Goal: Navigation & Orientation: Find specific page/section

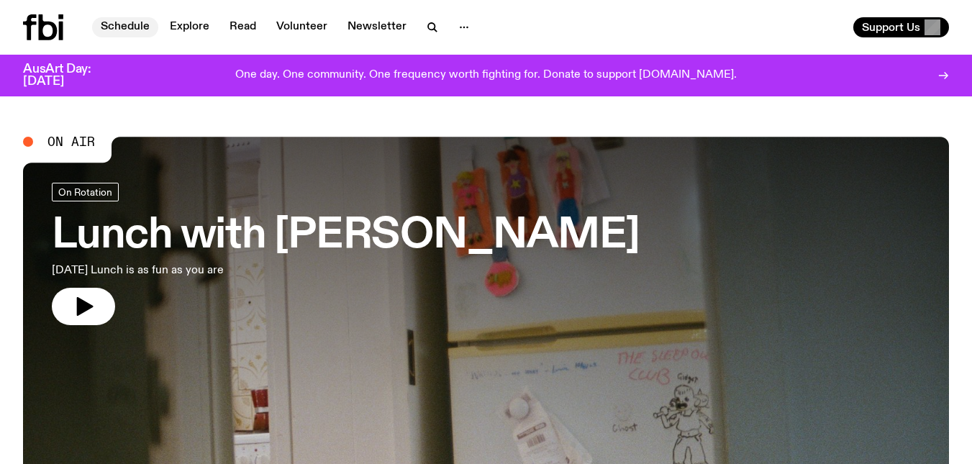
click at [122, 19] on link "Schedule" at bounding box center [125, 27] width 66 height 20
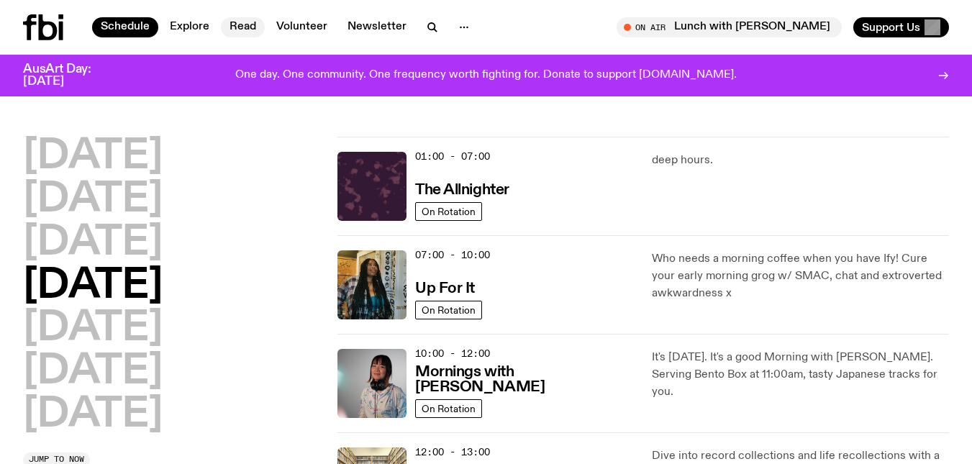
click at [242, 22] on link "Read" at bounding box center [243, 27] width 44 height 20
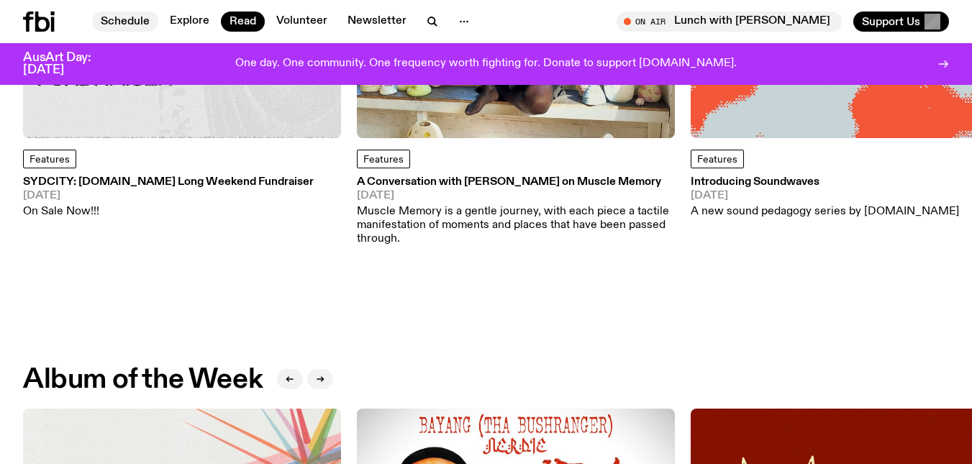
scroll to position [171, 0]
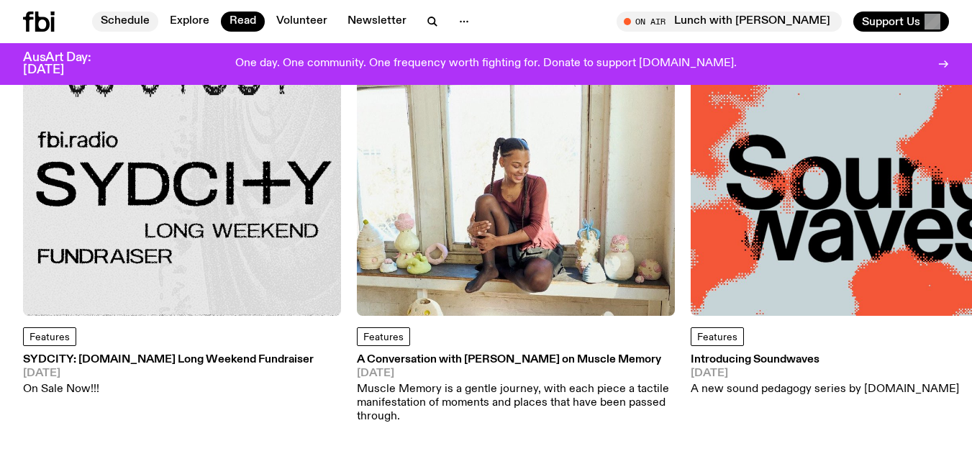
click at [127, 17] on link "Schedule" at bounding box center [125, 22] width 66 height 20
